Goal: Information Seeking & Learning: Learn about a topic

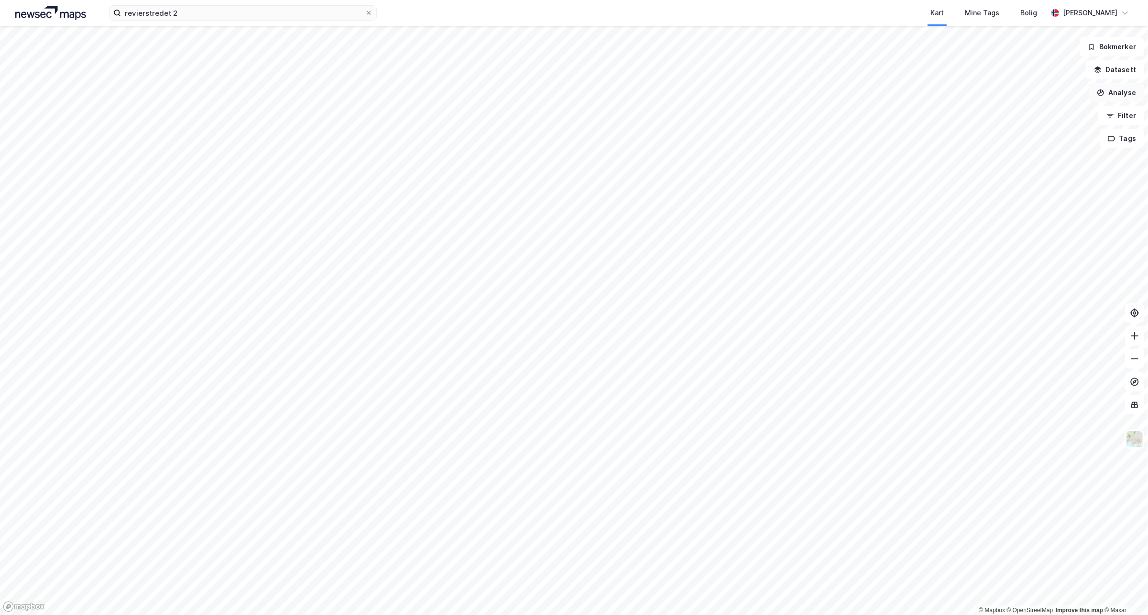
click at [1121, 91] on button "Analyse" at bounding box center [1116, 92] width 55 height 19
click at [1026, 96] on div "Mål avstand" at bounding box center [1033, 93] width 83 height 8
click at [1124, 94] on button "Analyse" at bounding box center [1116, 92] width 55 height 19
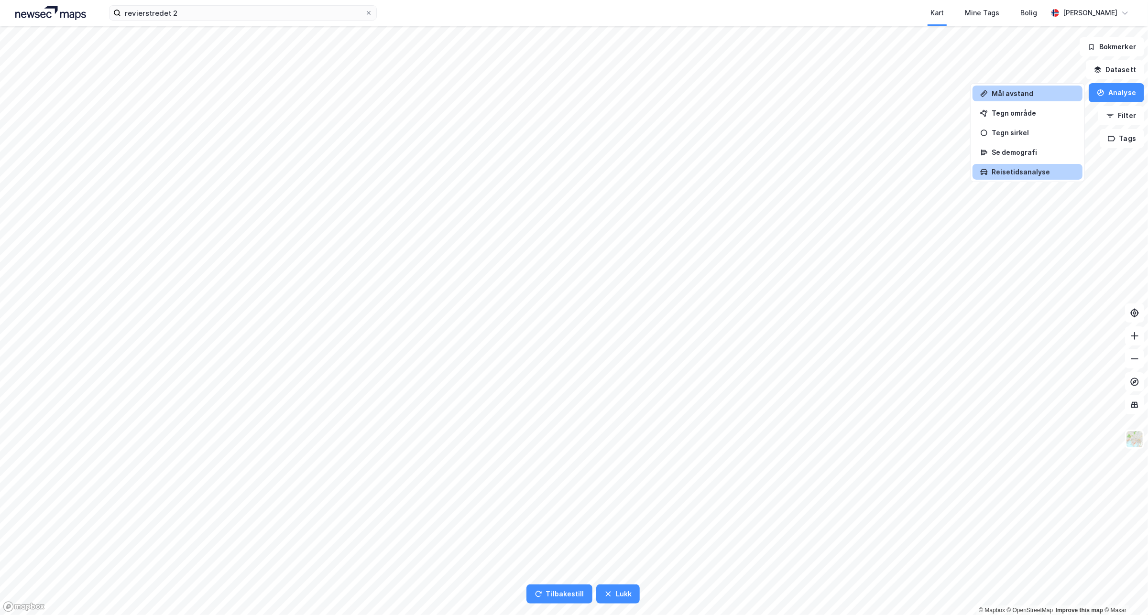
click at [1053, 173] on div "Reisetidsanalyse" at bounding box center [1033, 172] width 83 height 8
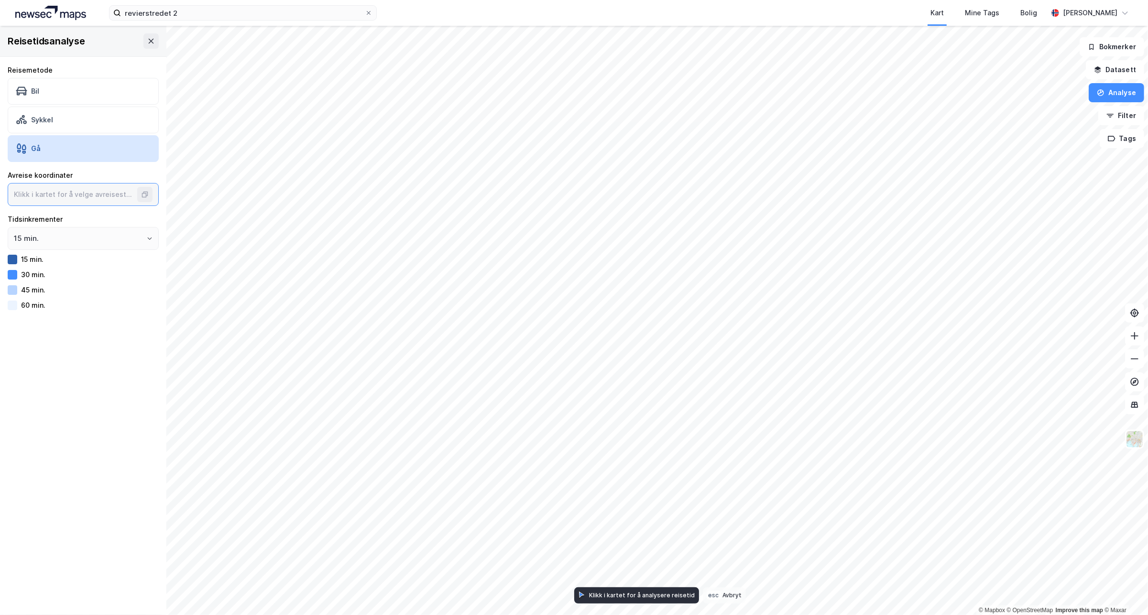
click at [118, 198] on input at bounding box center [73, 195] width 131 height 22
click at [73, 193] on input at bounding box center [73, 195] width 131 height 22
click at [73, 191] on input at bounding box center [73, 195] width 131 height 22
type input "59.90950618118194, 10.745887428001936"
click at [111, 239] on input "15 min." at bounding box center [83, 239] width 150 height 22
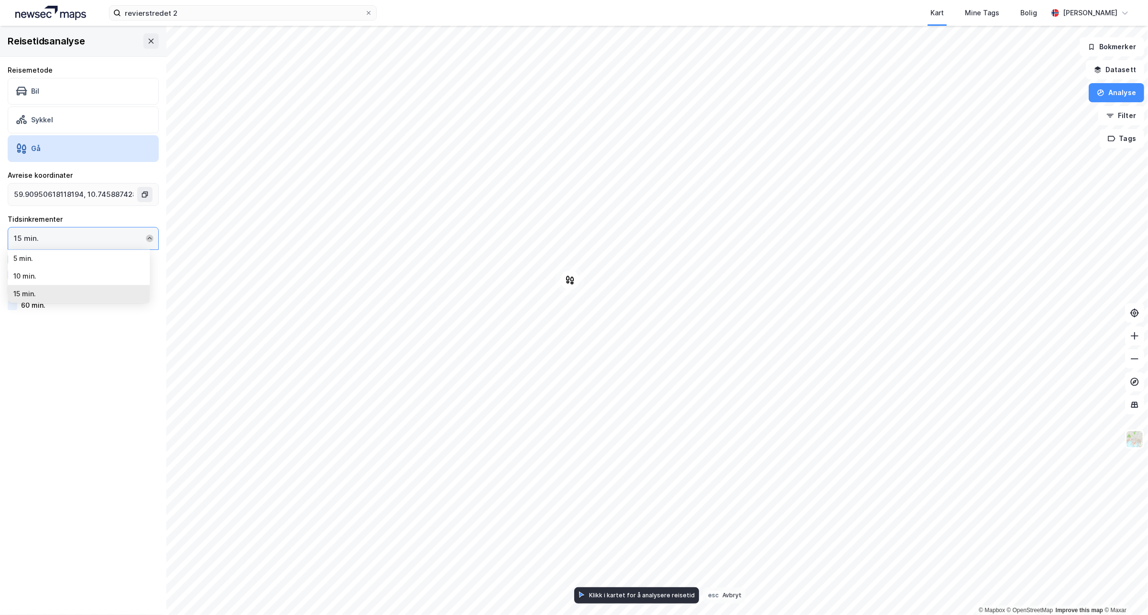
click at [147, 239] on icon "Close" at bounding box center [150, 239] width 6 height 6
click at [148, 239] on icon "Open" at bounding box center [150, 239] width 4 height 2
click at [147, 239] on icon "Close" at bounding box center [150, 239] width 6 height 6
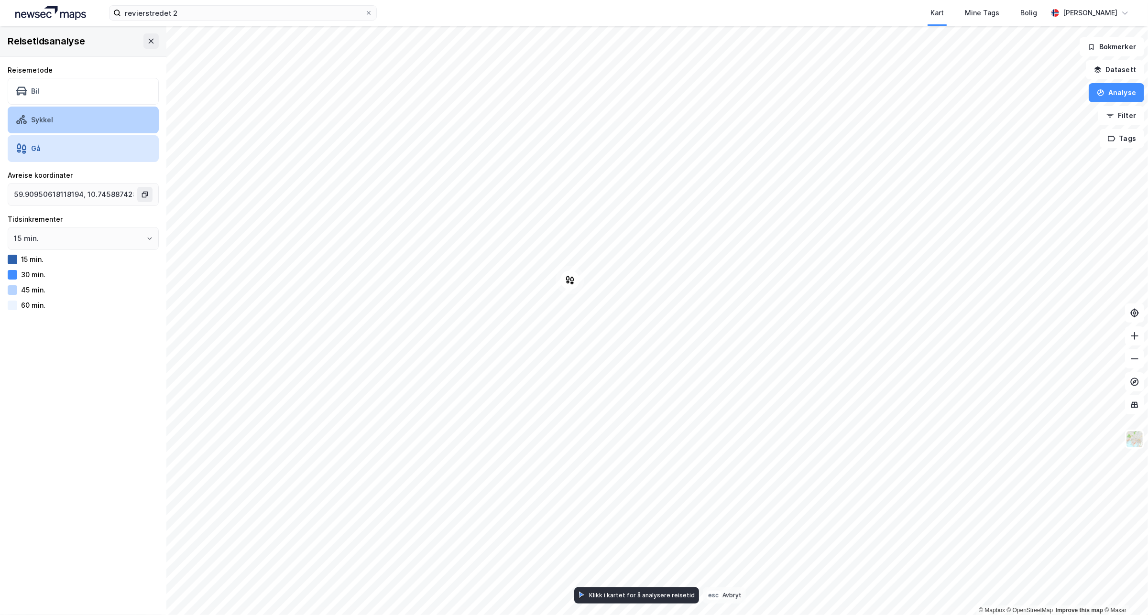
click at [86, 113] on div "Sykkel" at bounding box center [83, 120] width 151 height 27
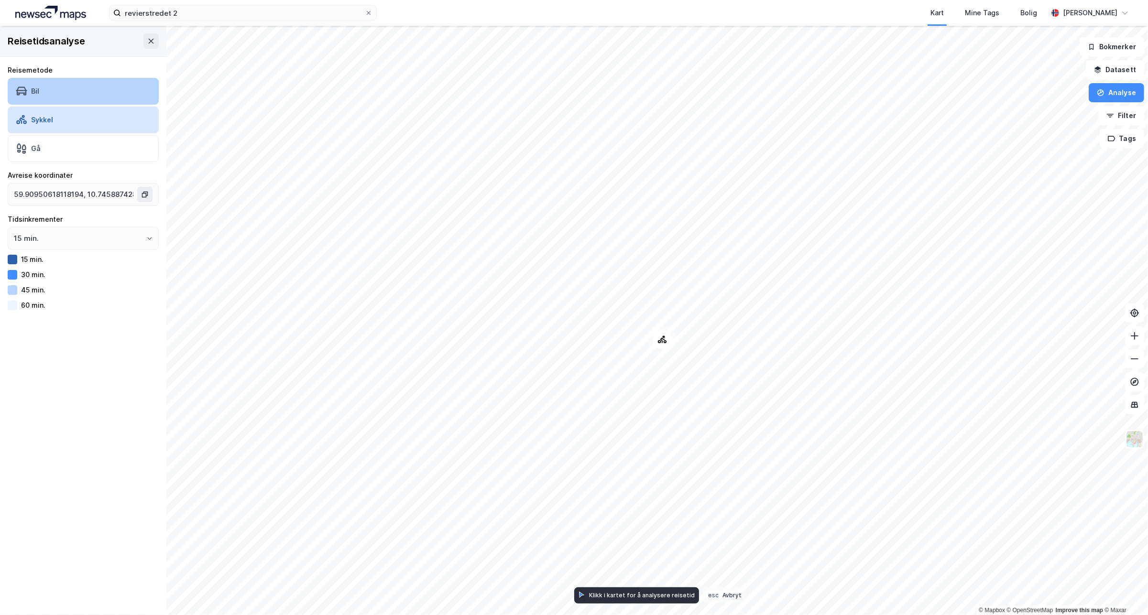
click at [113, 93] on div "Bil" at bounding box center [83, 91] width 151 height 27
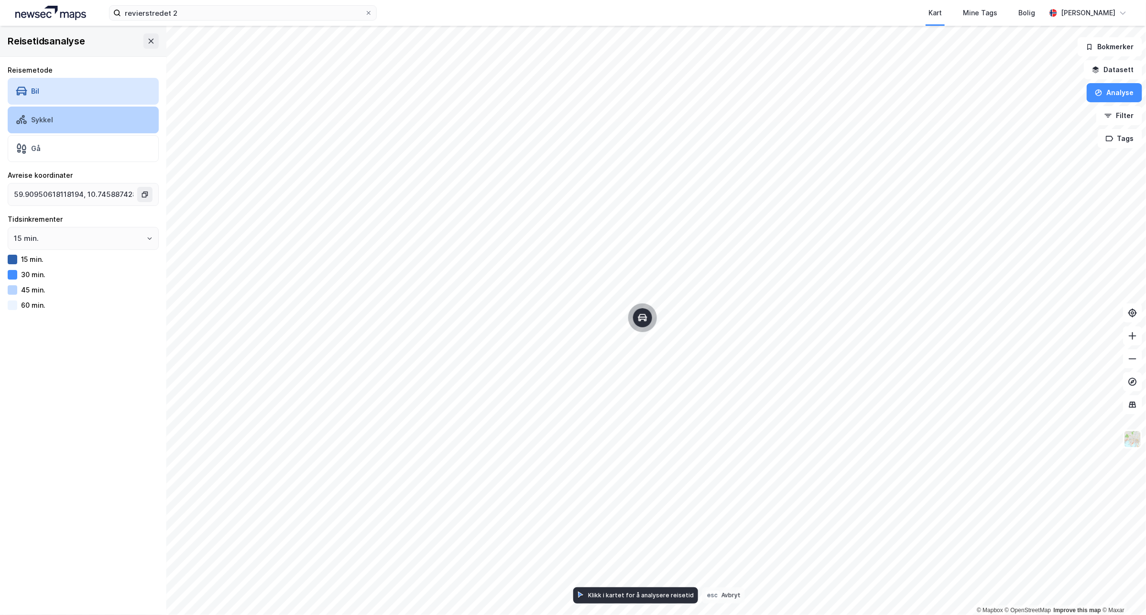
click at [73, 123] on div "Sykkel" at bounding box center [83, 120] width 151 height 27
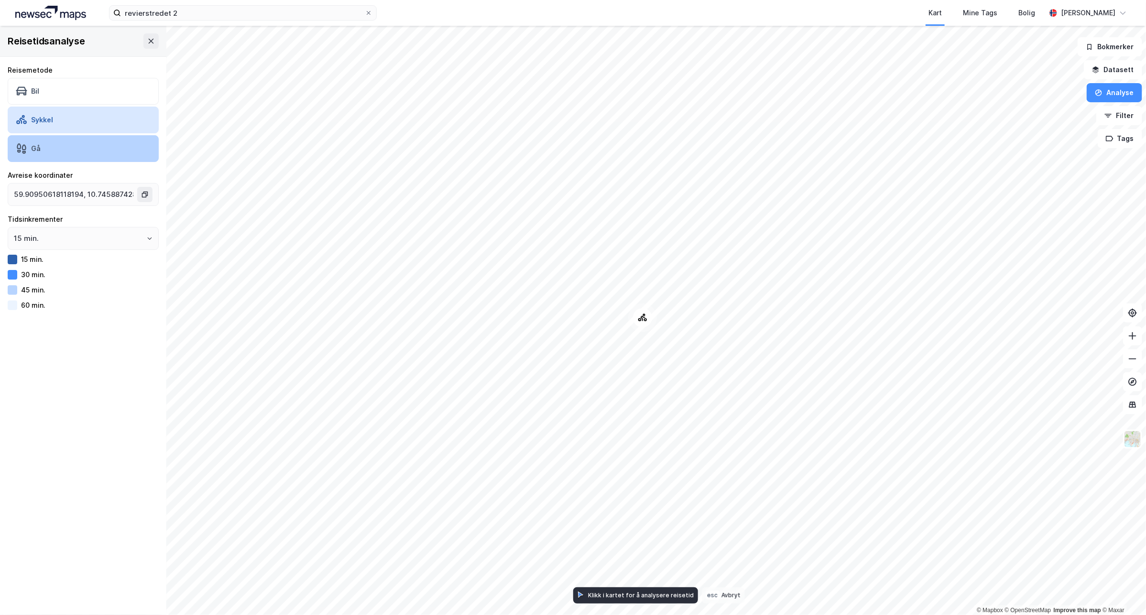
click at [80, 141] on div "Gå" at bounding box center [83, 148] width 151 height 27
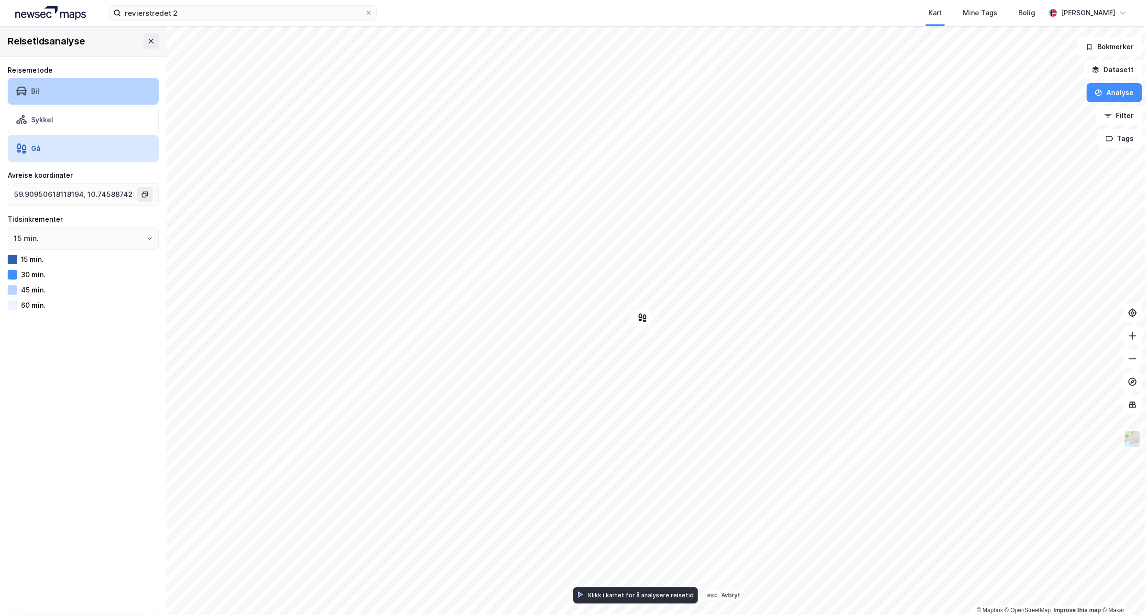
click at [89, 99] on div "Bil" at bounding box center [83, 91] width 151 height 27
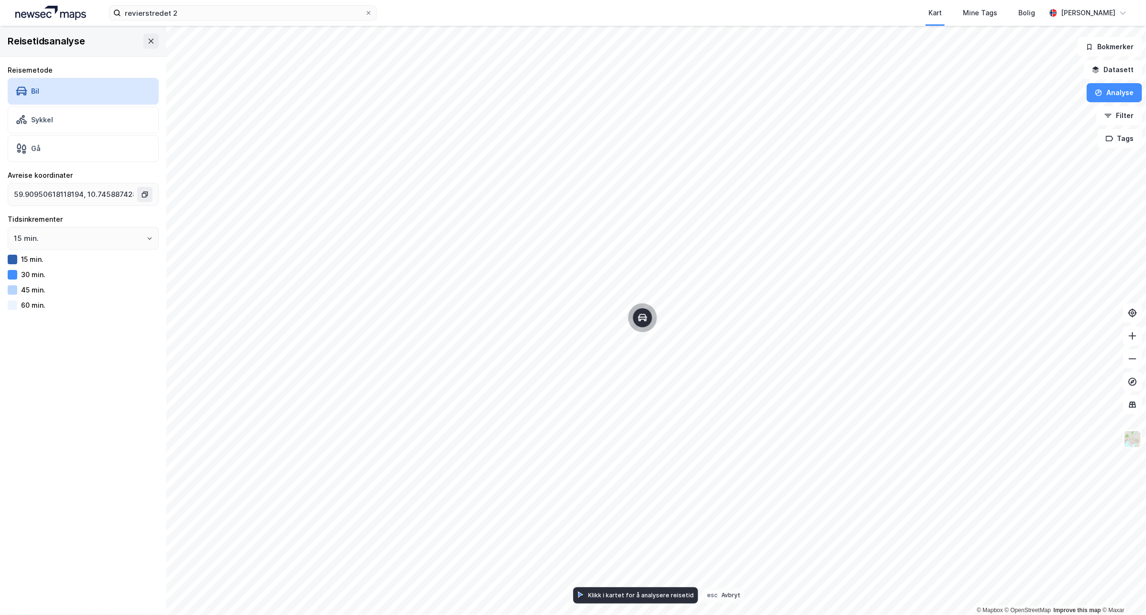
click at [20, 259] on div "15 min." at bounding box center [83, 259] width 151 height 11
click at [147, 240] on icon "Open" at bounding box center [150, 239] width 6 height 6
click at [147, 240] on icon "Close" at bounding box center [150, 239] width 6 height 6
click at [72, 121] on div "Sykkel" at bounding box center [83, 120] width 151 height 27
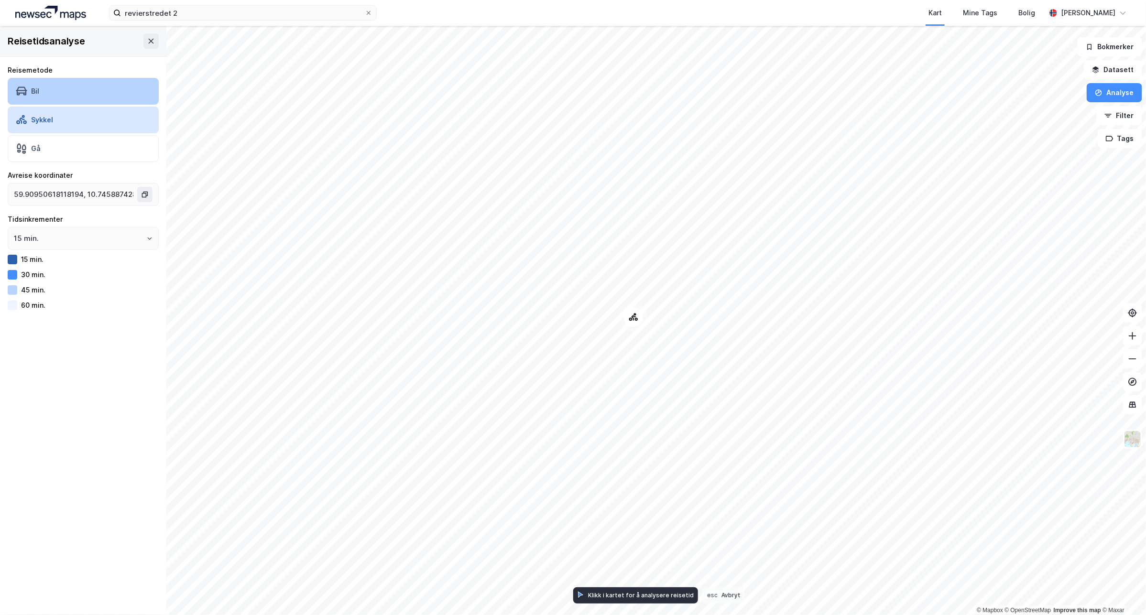
click at [84, 98] on div "Bil" at bounding box center [83, 91] width 151 height 27
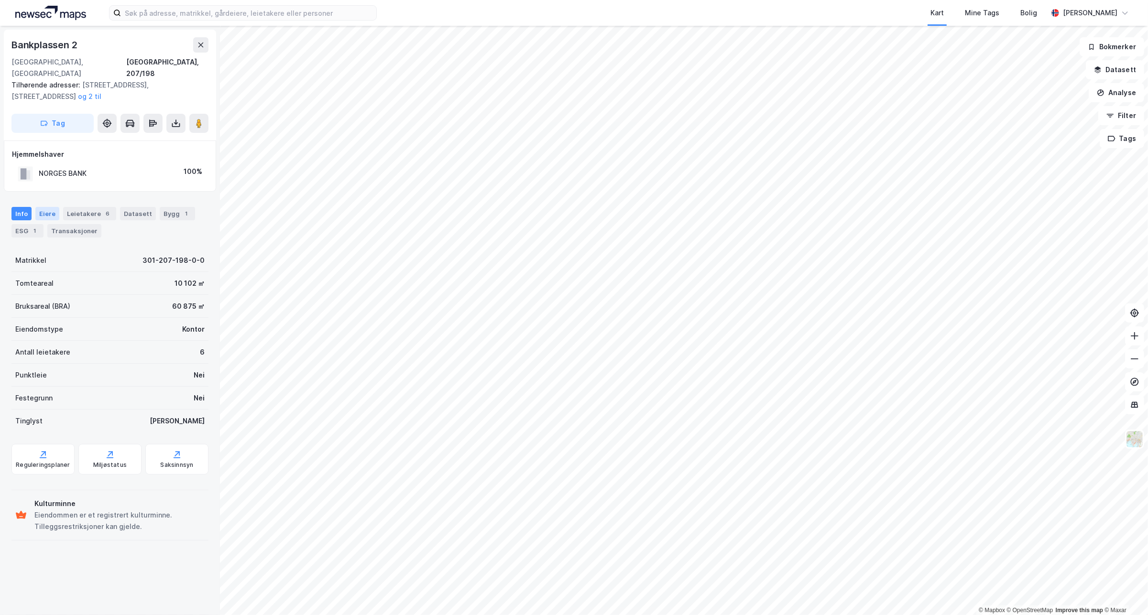
click at [42, 207] on div "Eiere" at bounding box center [47, 213] width 24 height 13
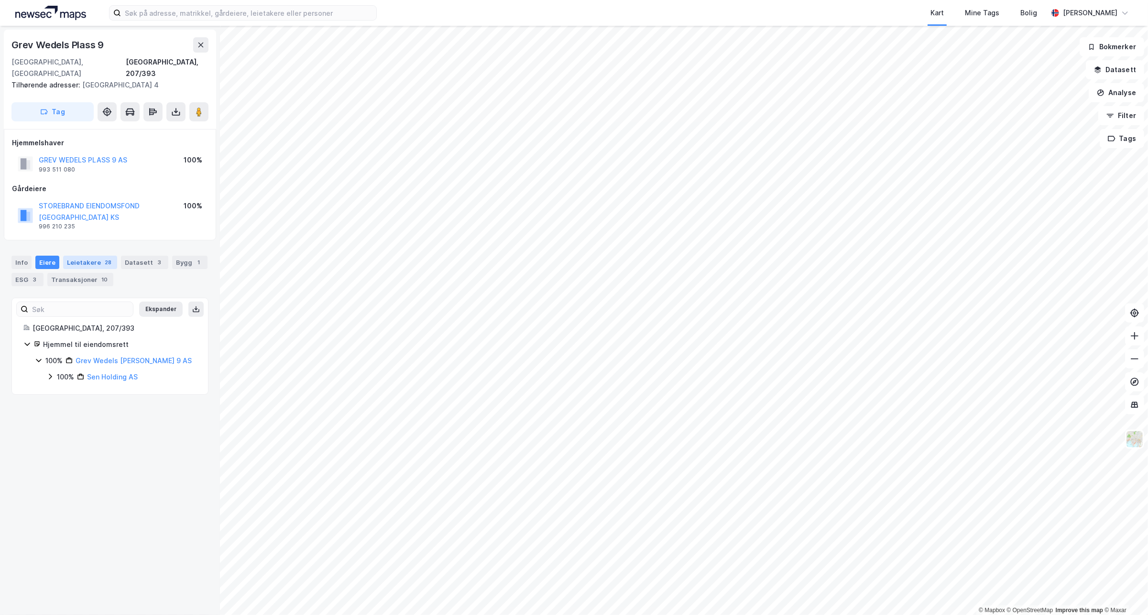
click at [75, 256] on div "Leietakere 28" at bounding box center [90, 262] width 54 height 13
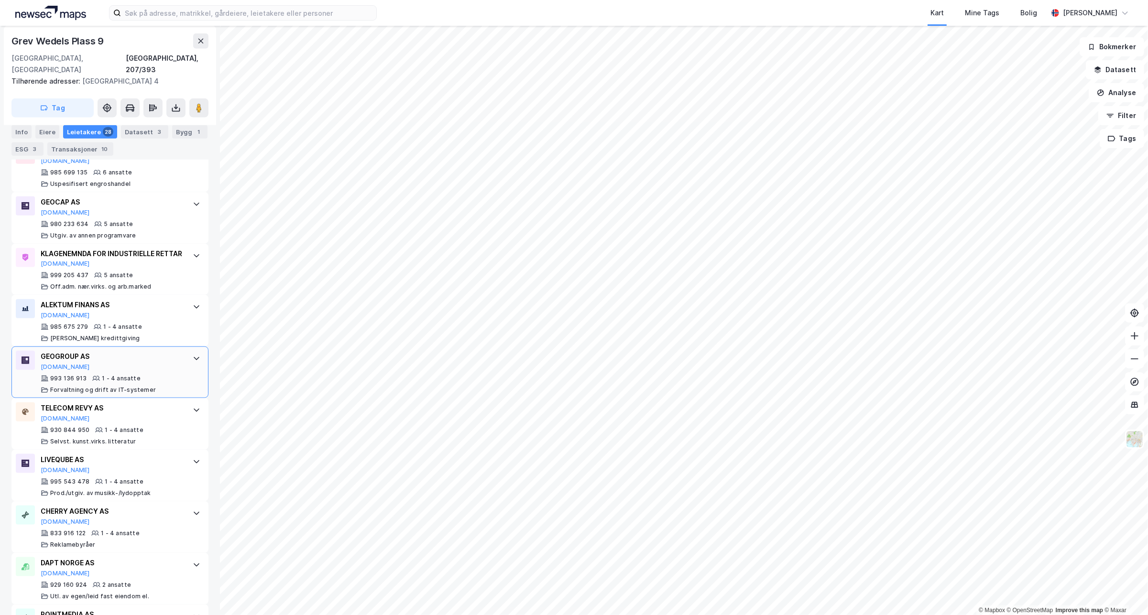
scroll to position [1347, 0]
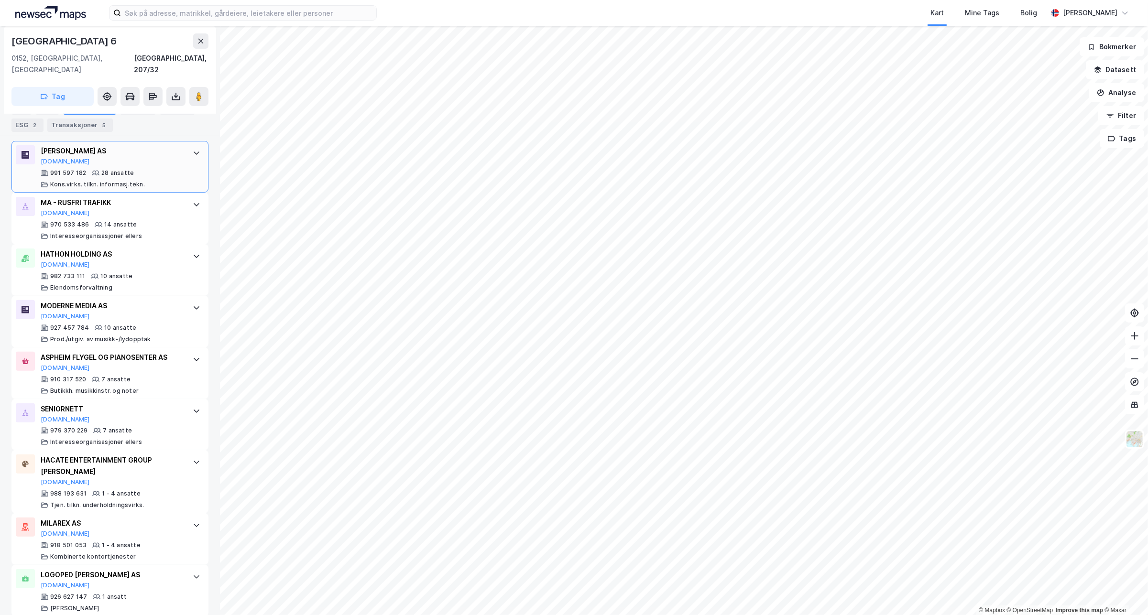
scroll to position [309, 0]
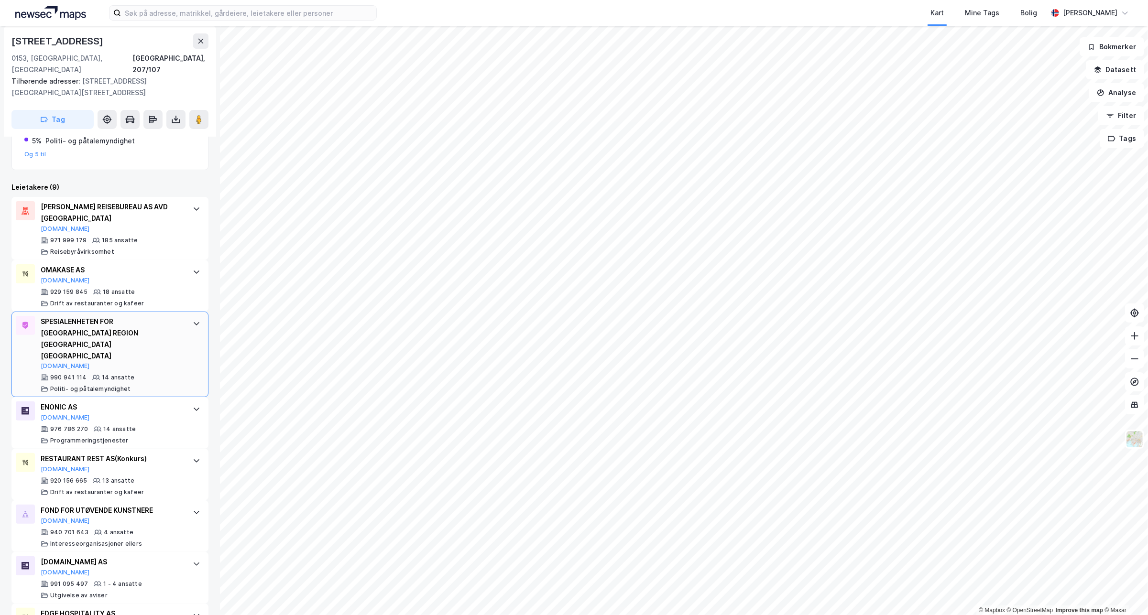
scroll to position [331, 0]
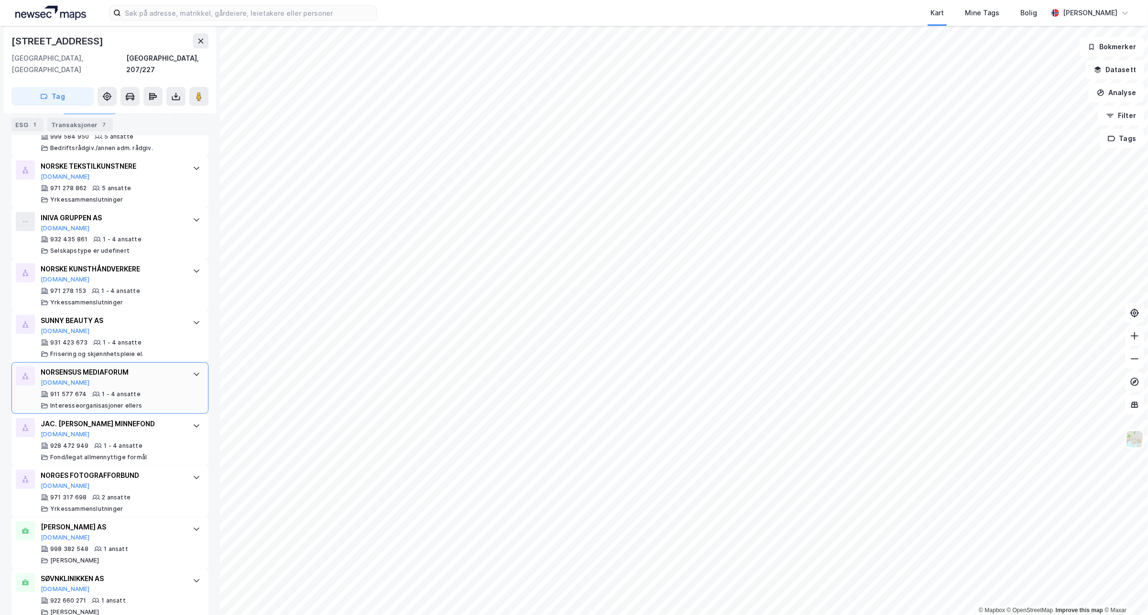
scroll to position [609, 0]
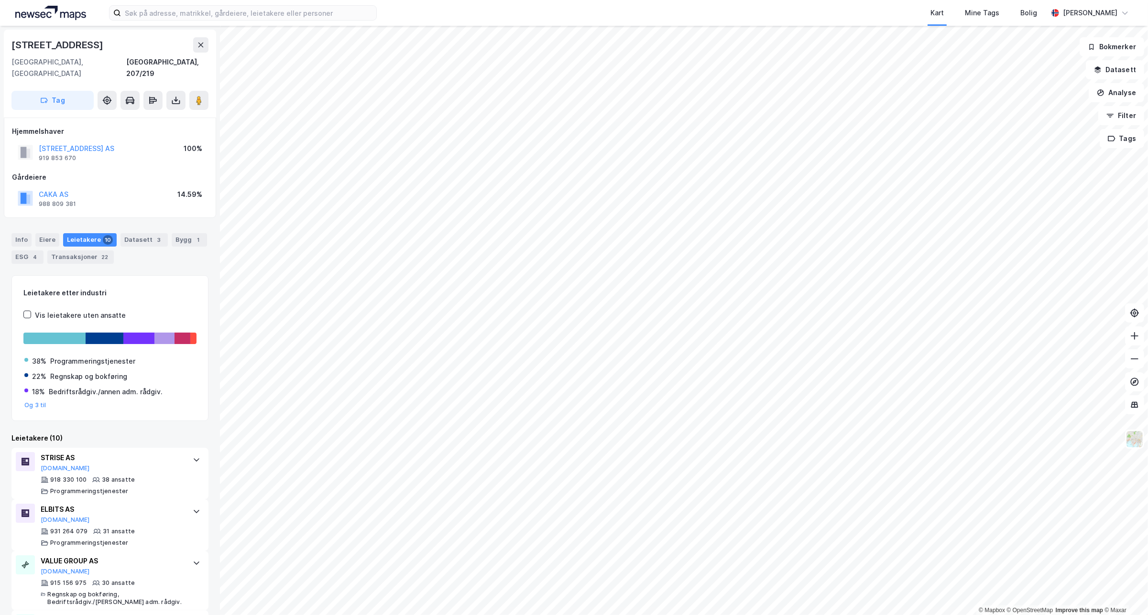
scroll to position [357, 0]
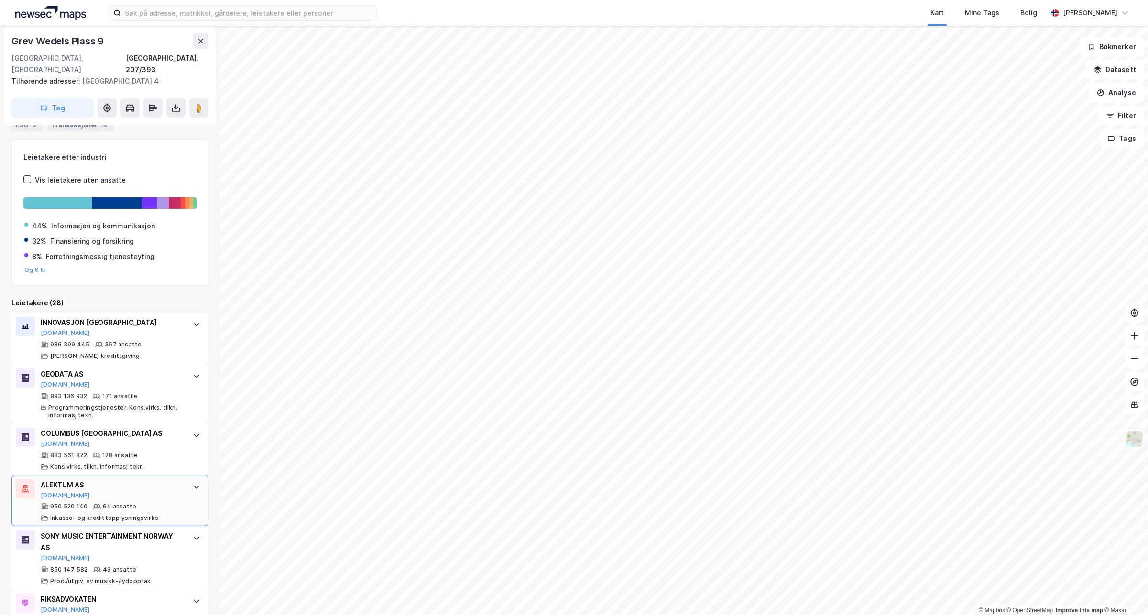
scroll to position [179, 0]
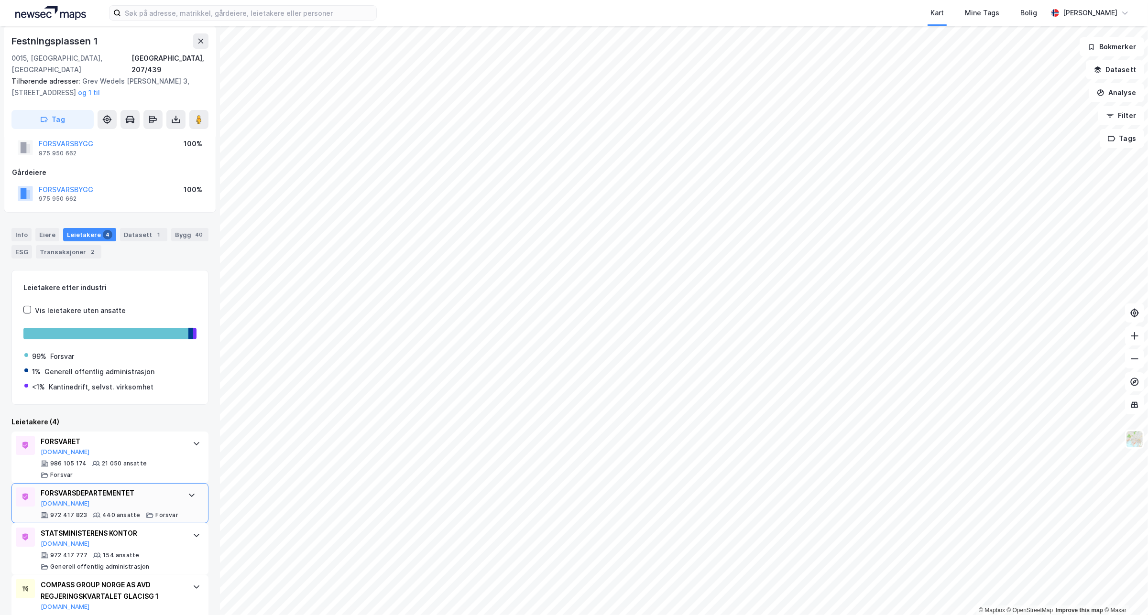
scroll to position [51, 0]
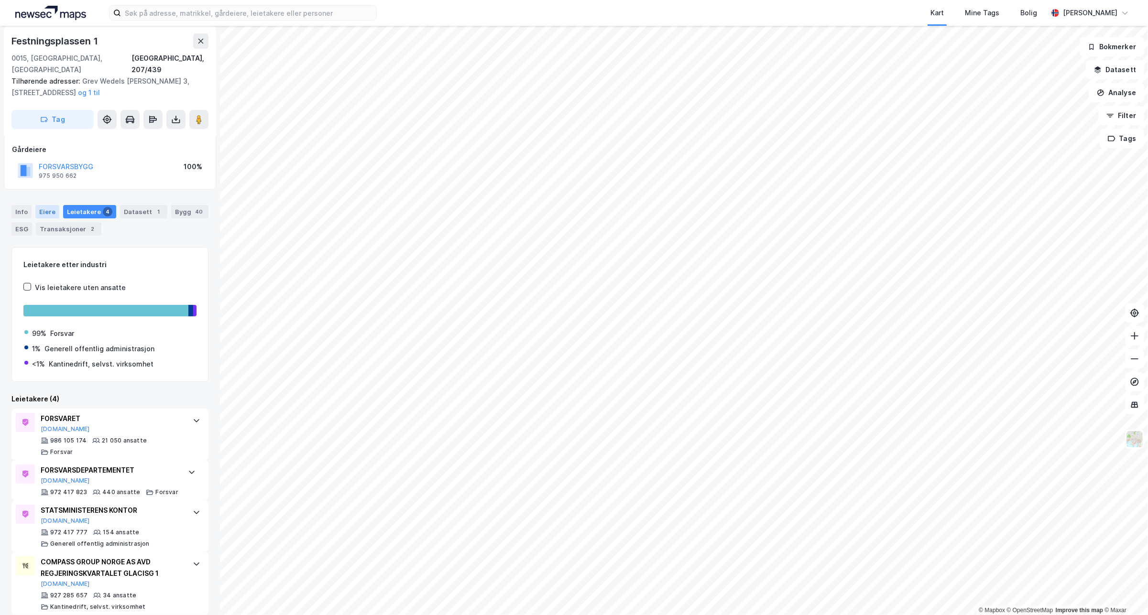
click at [44, 205] on div "Eiere" at bounding box center [47, 211] width 24 height 13
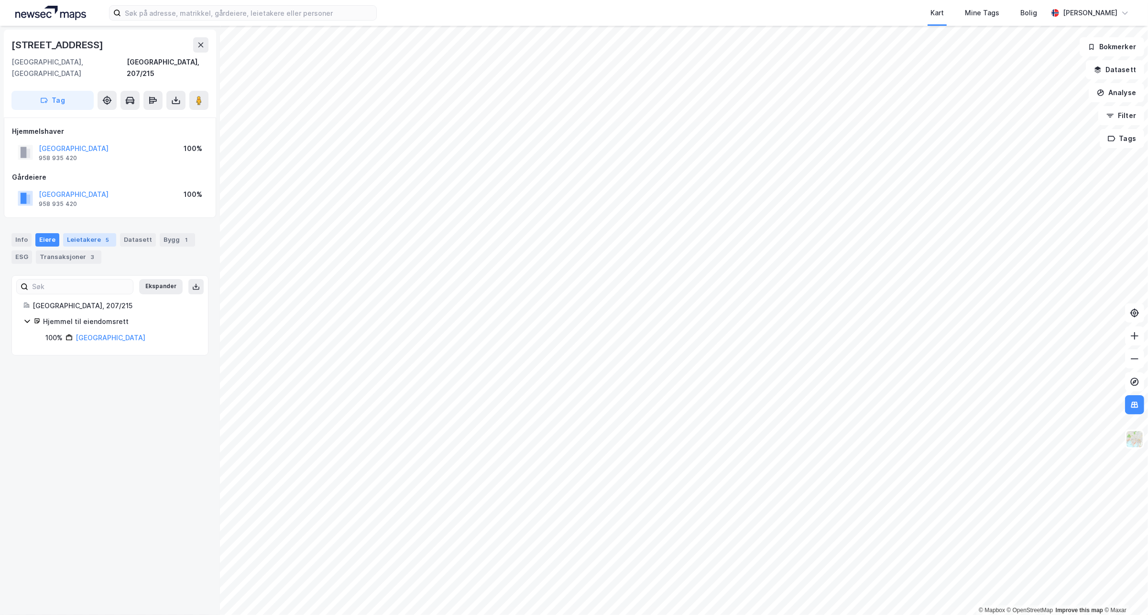
click at [94, 233] on div "Leietakere 5" at bounding box center [89, 239] width 53 height 13
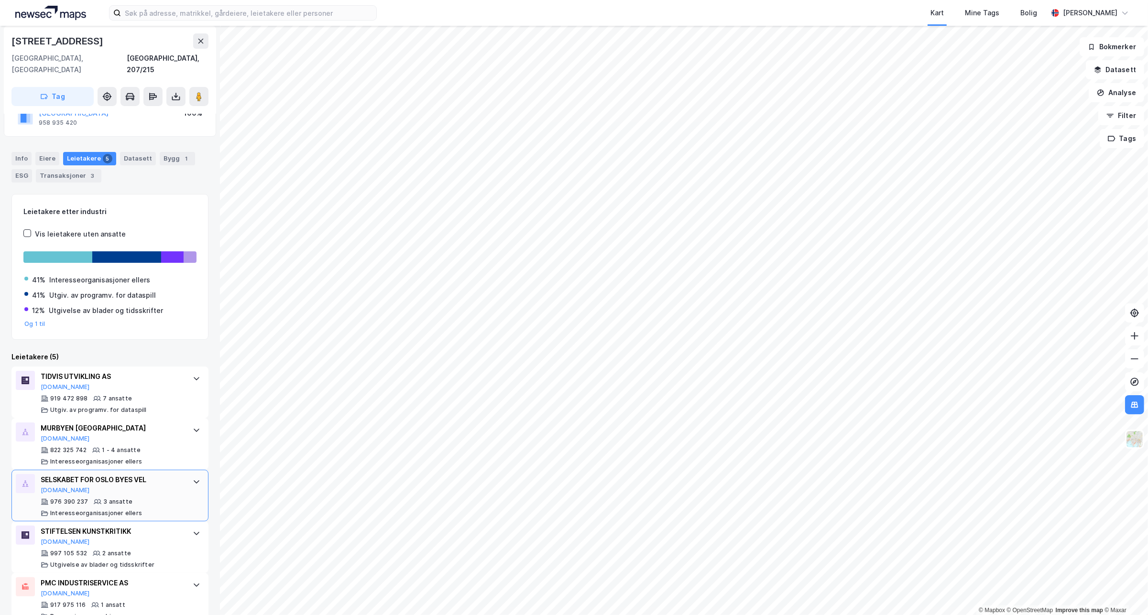
scroll to position [91, 0]
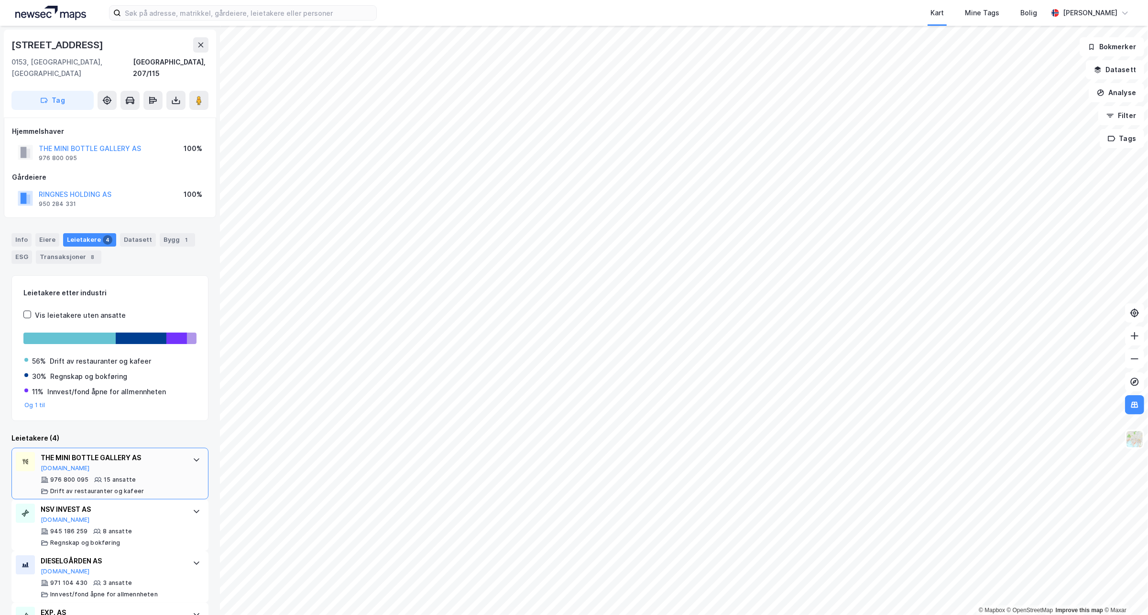
scroll to position [39, 0]
